Goal: Navigation & Orientation: Understand site structure

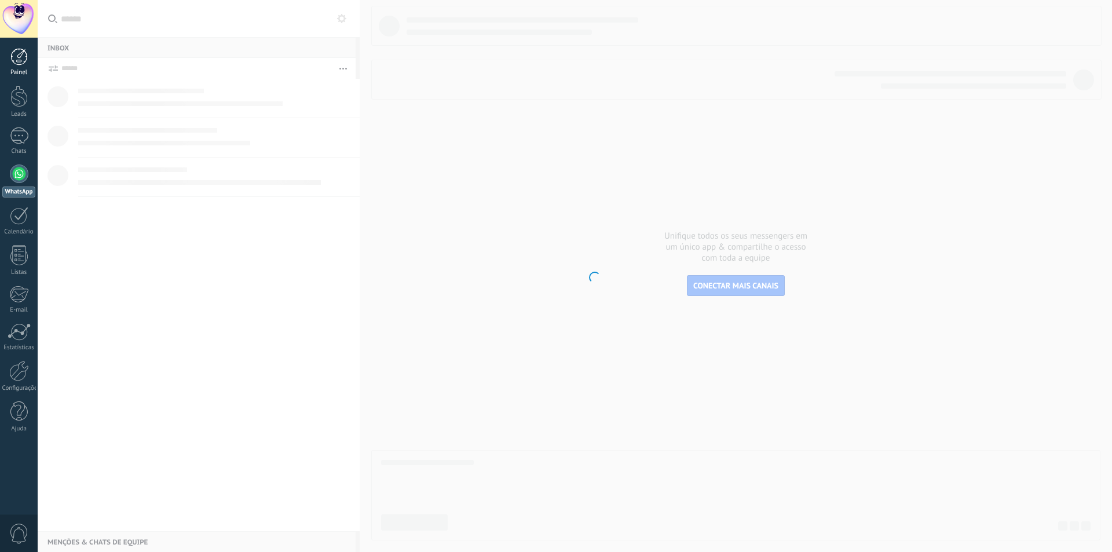
click at [17, 58] on div at bounding box center [18, 56] width 17 height 17
click at [21, 100] on div at bounding box center [18, 96] width 17 height 21
